Goal: Download file/media

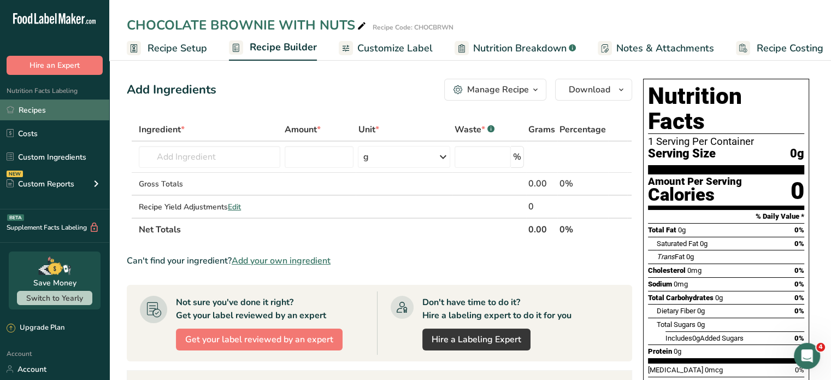
click at [39, 111] on link "Recipes" at bounding box center [54, 109] width 109 height 21
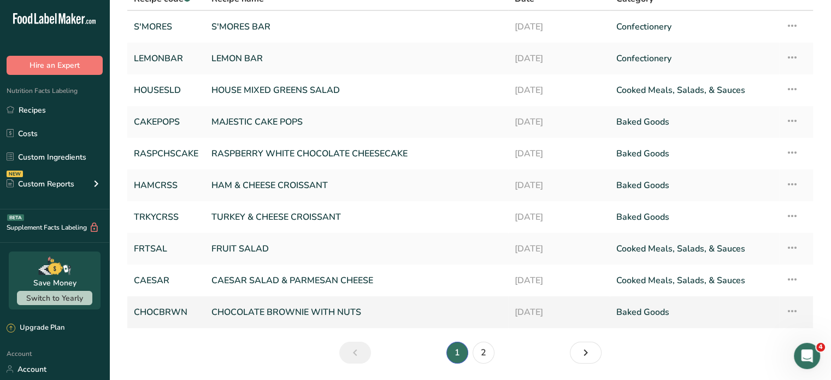
scroll to position [109, 0]
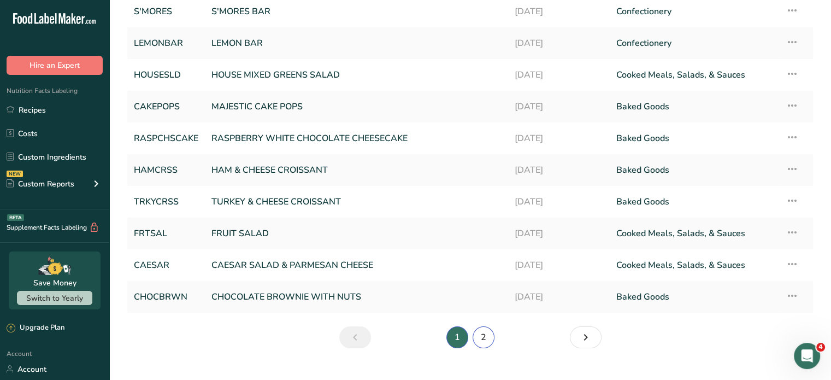
click at [489, 333] on link "2" at bounding box center [484, 337] width 22 height 22
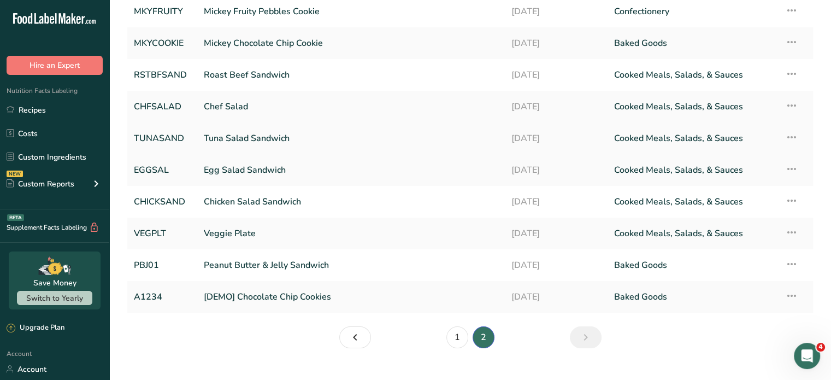
click at [258, 135] on link "Tuna Salad Sandwich" at bounding box center [351, 138] width 294 height 23
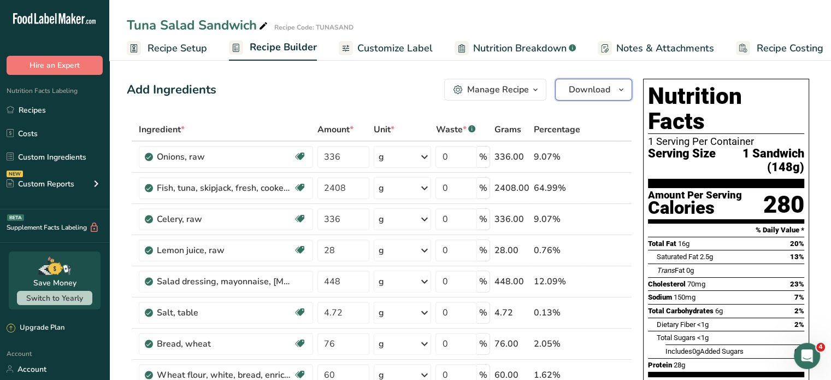
click at [586, 89] on span "Download" at bounding box center [590, 89] width 42 height 13
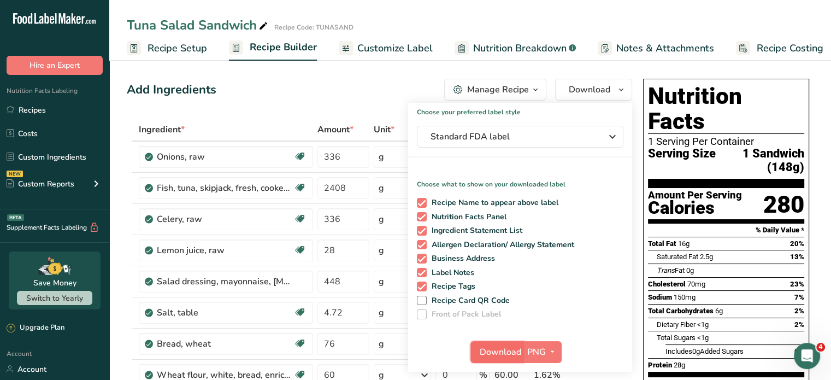
click at [503, 346] on span "Download" at bounding box center [501, 351] width 42 height 13
click at [0, 0] on div at bounding box center [0, 0] width 0 height 0
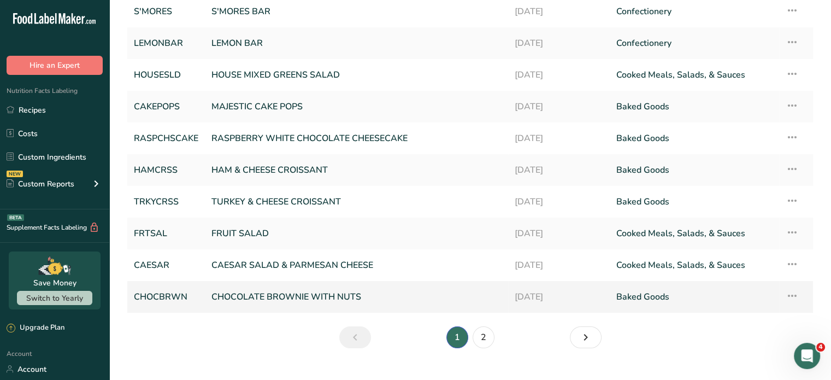
click at [462, 290] on link "CHOCOLATE BROWNIE WITH NUTS" at bounding box center [356, 296] width 290 height 23
